Goal: Transaction & Acquisition: Purchase product/service

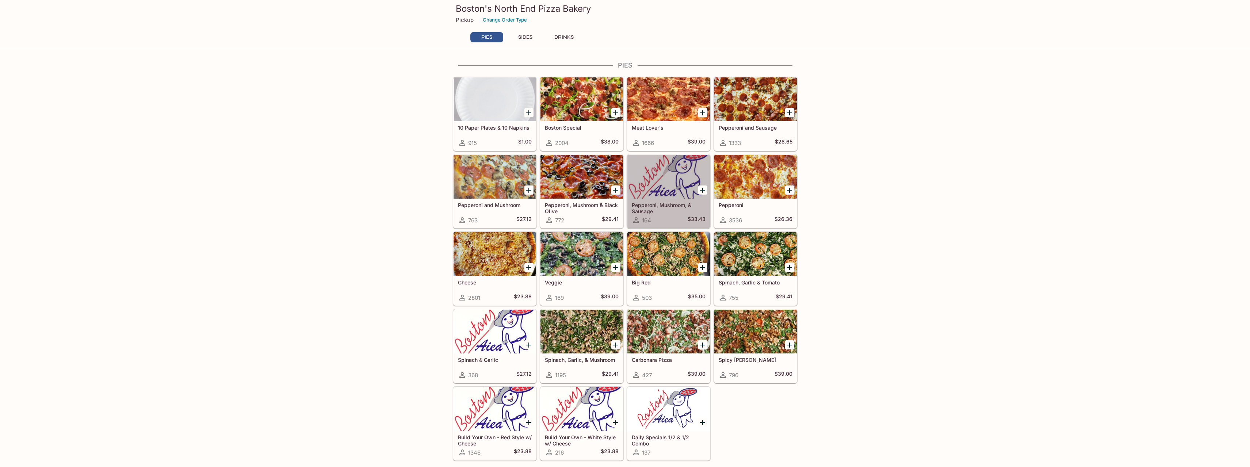
click at [674, 181] on div at bounding box center [669, 177] width 83 height 44
click at [651, 183] on div at bounding box center [669, 177] width 83 height 44
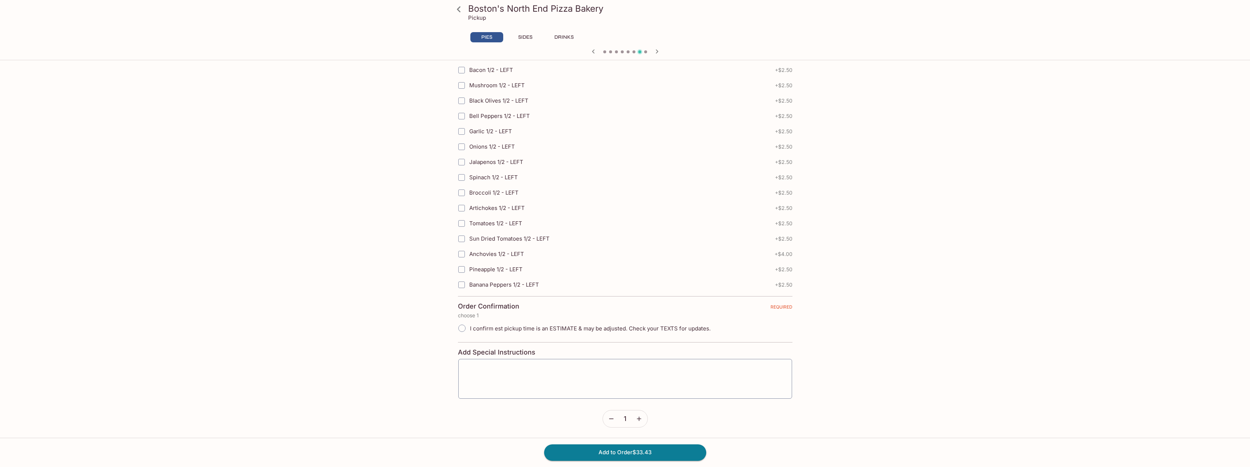
scroll to position [1472, 0]
click at [464, 328] on input "I confirm est pickup time is an ESTIMATE & may be adjusted. Check your TEXTS fo…" at bounding box center [461, 327] width 15 height 15
radio input "true"
click at [568, 374] on textarea at bounding box center [626, 379] width 324 height 28
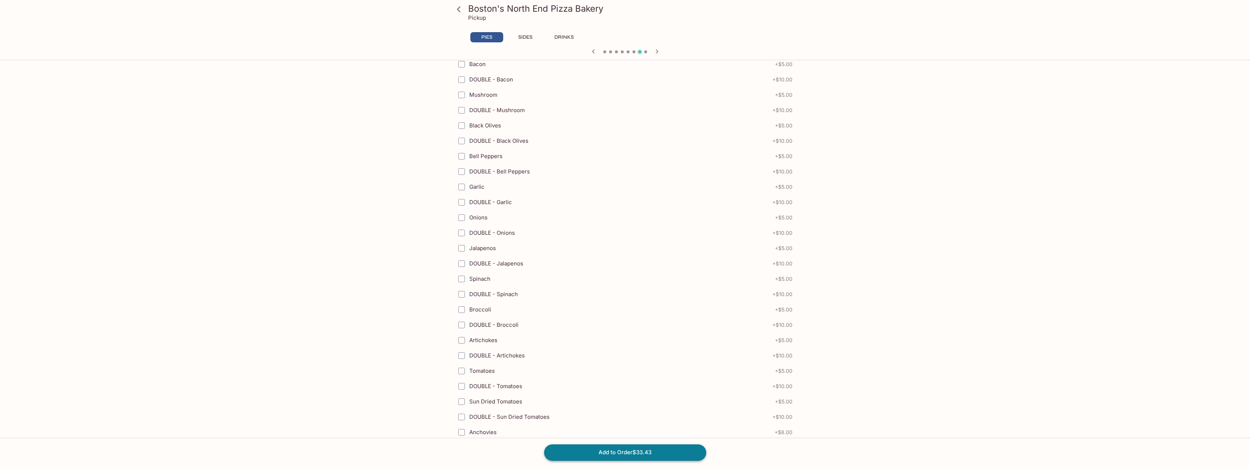
scroll to position [936, 0]
type textarea "could you please cut in 16 pieces?"
click at [622, 449] on button "Add to Order $33.43" at bounding box center [625, 453] width 162 height 16
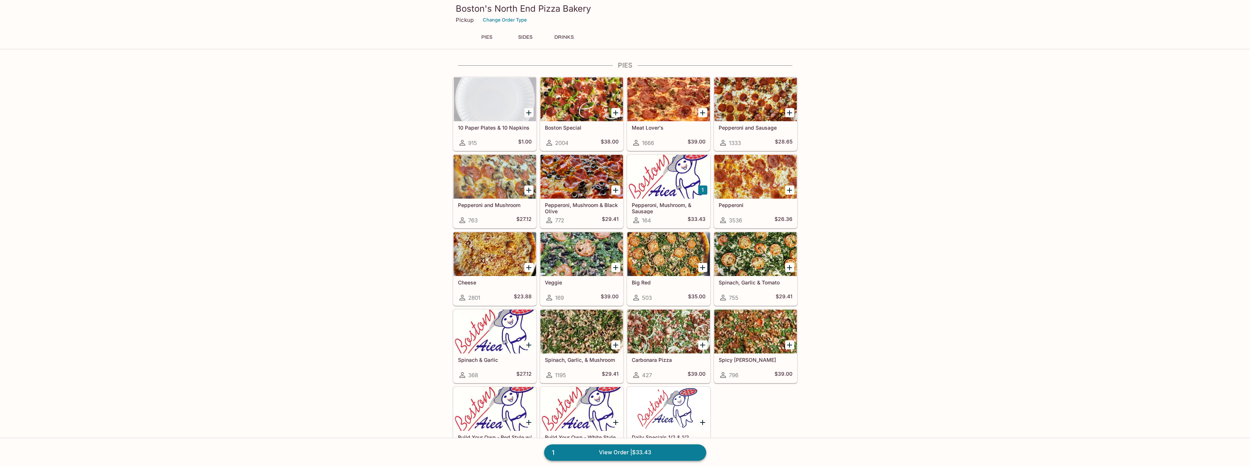
click at [654, 446] on link "1 View Order | $33.43" at bounding box center [625, 453] width 162 height 16
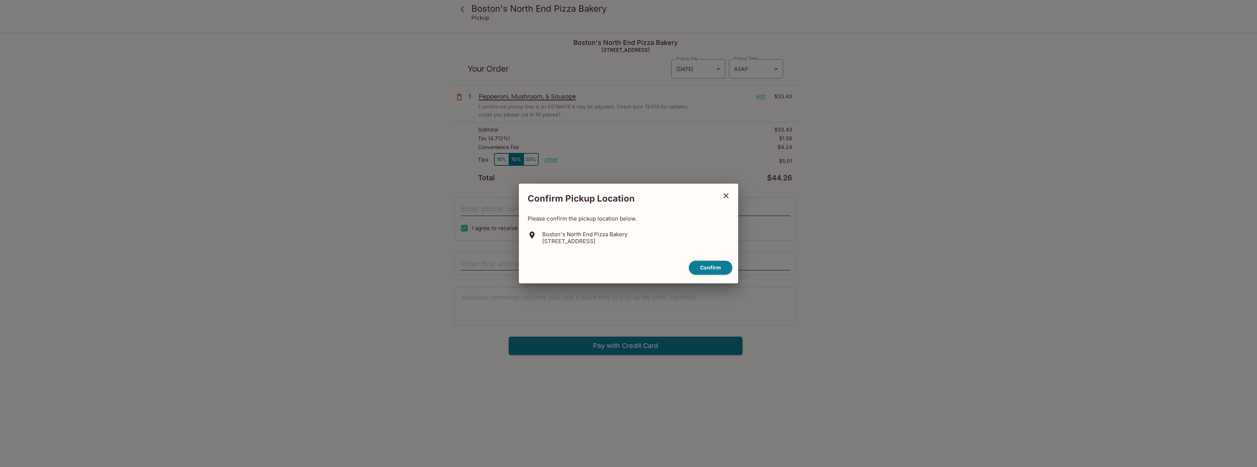
click at [727, 197] on icon "close" at bounding box center [725, 195] width 9 height 9
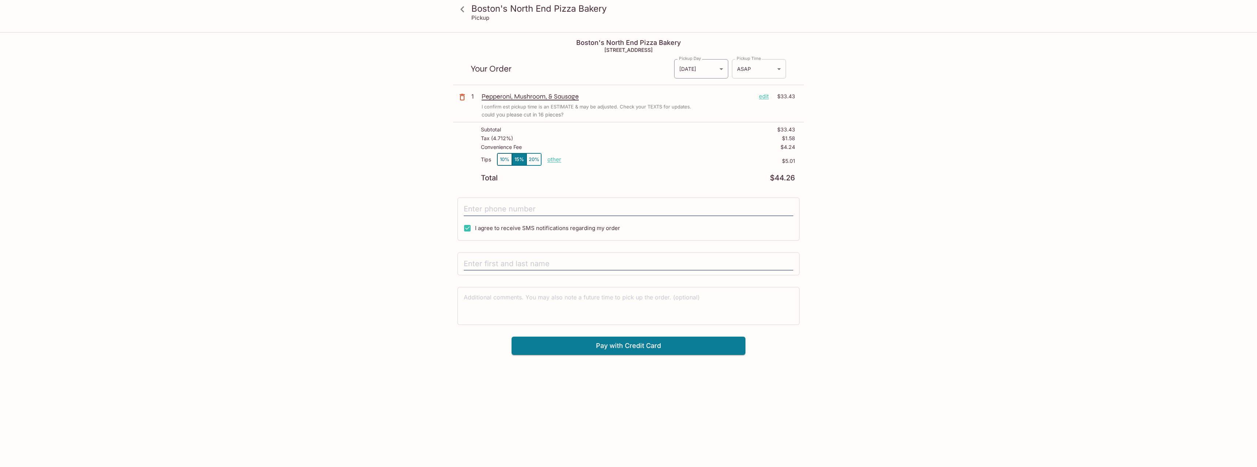
click at [751, 68] on body "Boston's North End Pizza Bakery Pickup Boston's North End Pizza Bakery [STREET_…" at bounding box center [628, 266] width 1257 height 467
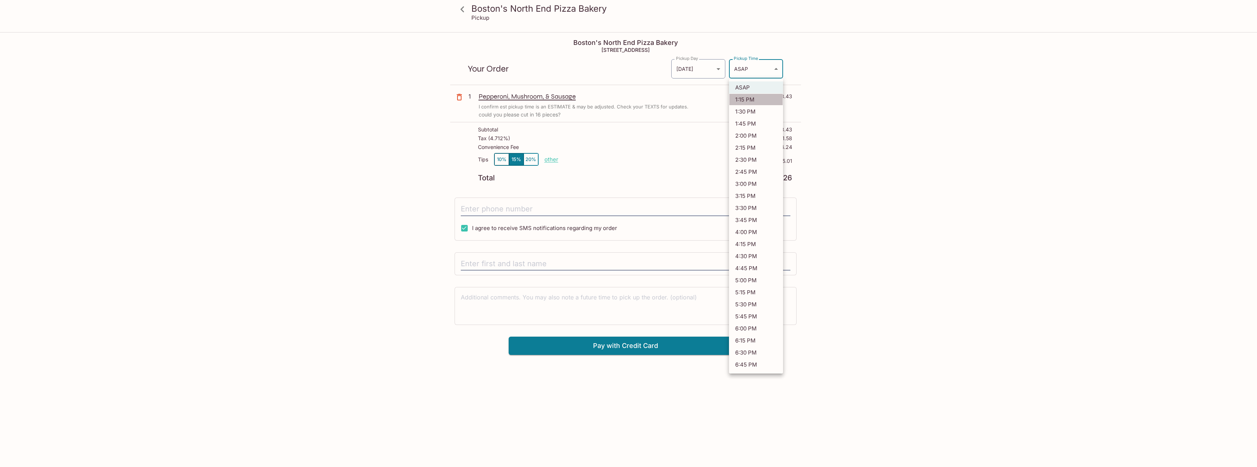
click at [752, 102] on li "1:15 PM" at bounding box center [756, 100] width 54 height 12
type input "[DATE]T23:15:52.000000Z"
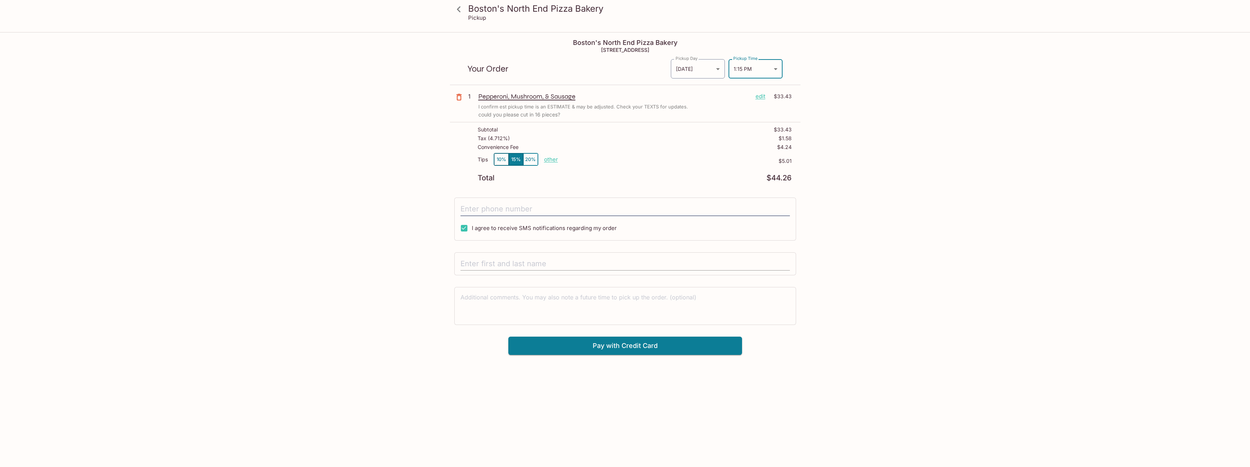
click at [545, 263] on input "text" at bounding box center [625, 264] width 329 height 14
click at [515, 209] on input "tel" at bounding box center [625, 209] width 329 height 14
type input "8083065551"
click at [510, 260] on input "text" at bounding box center [625, 264] width 329 height 14
type input "[PERSON_NAME]"
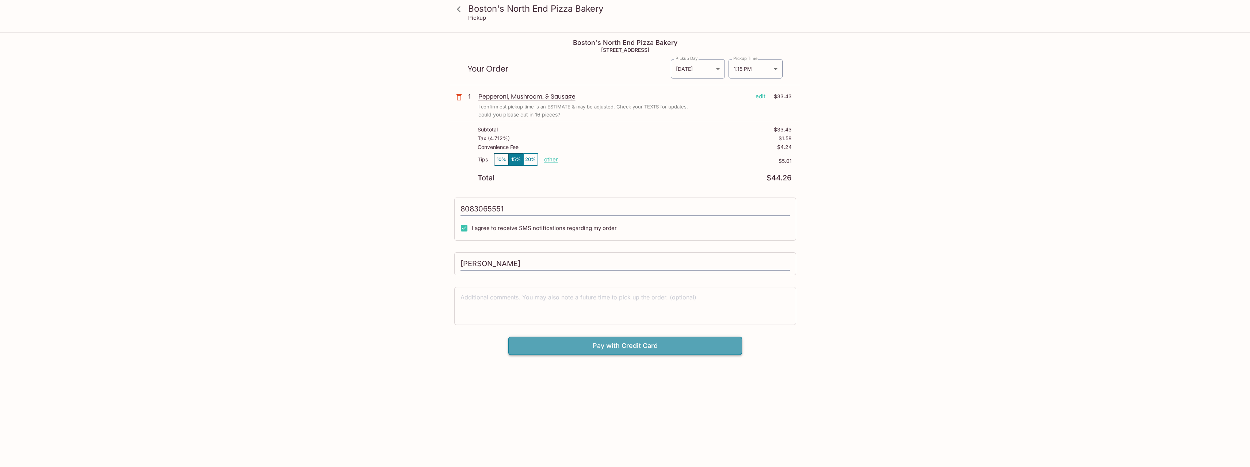
click at [634, 347] on button "Pay with Credit Card" at bounding box center [625, 346] width 234 height 18
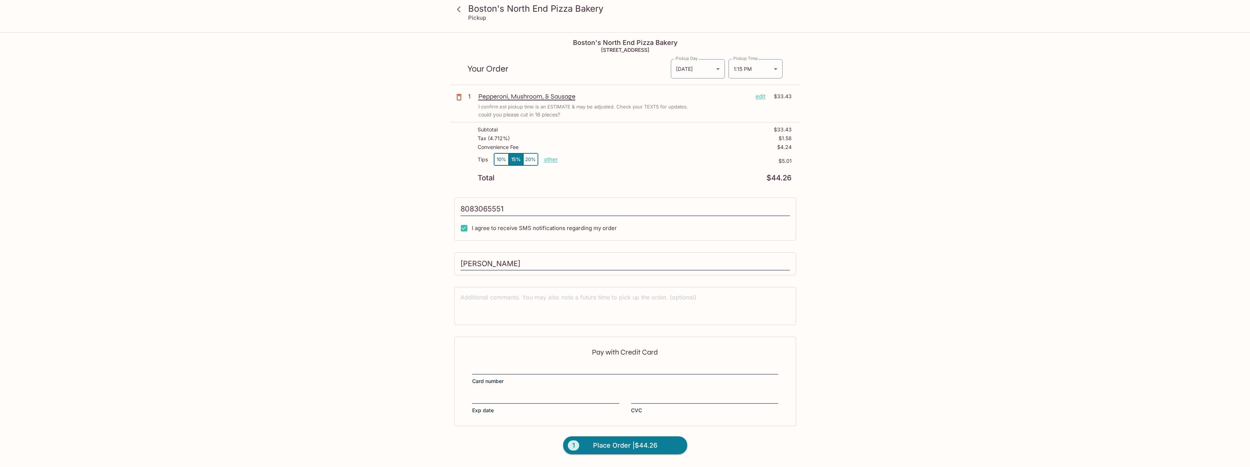
type input "[PHONE_NUMBER]"
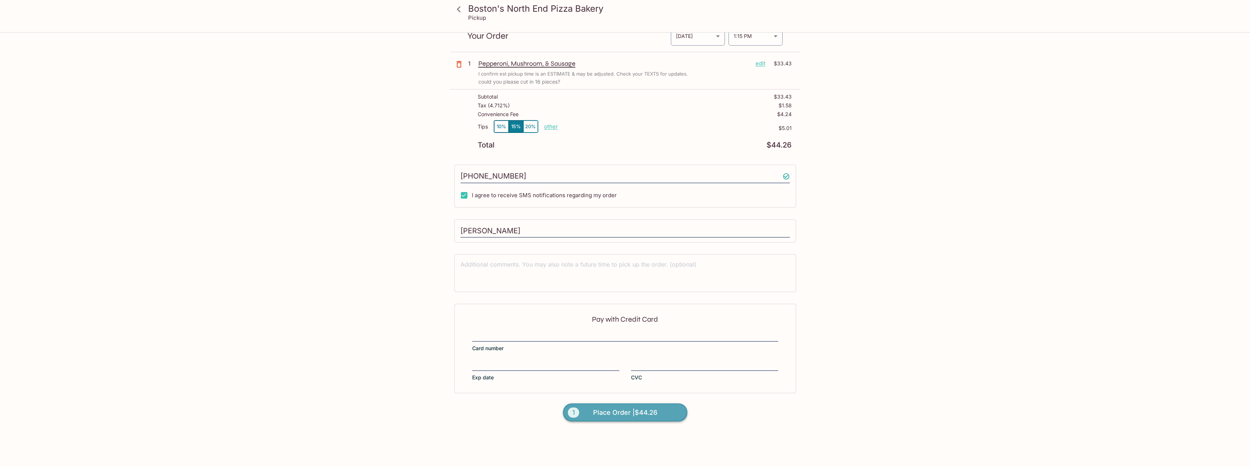
click at [627, 411] on span "Place Order | $44.26" at bounding box center [625, 413] width 64 height 12
